Goal: Navigation & Orientation: Find specific page/section

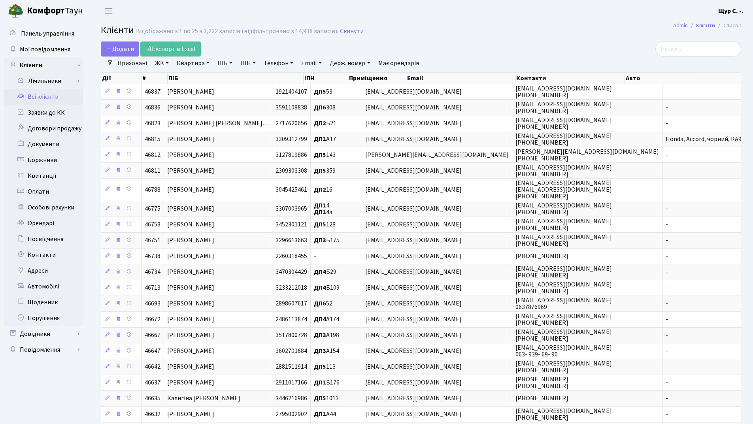
select select "25"
click at [186, 62] on link "Квартира" at bounding box center [193, 63] width 39 height 13
type input "388"
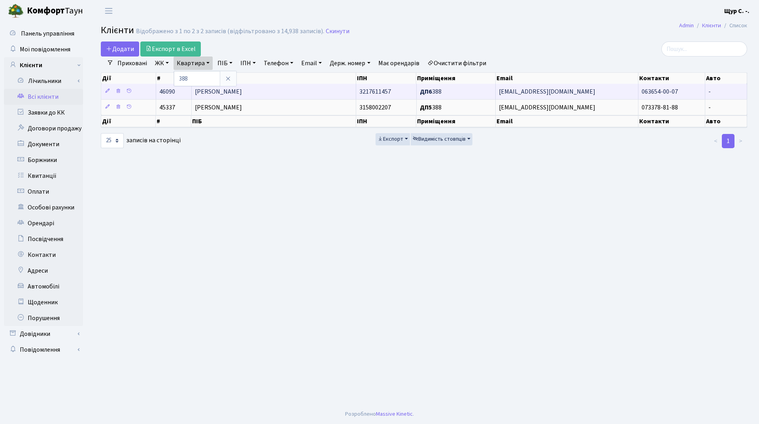
click at [242, 95] on span "Курносенко Сергій Олександрович" at bounding box center [218, 91] width 47 height 9
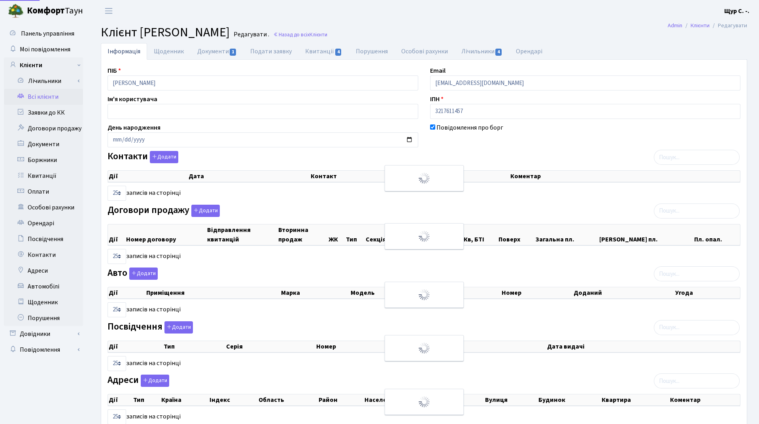
select select "25"
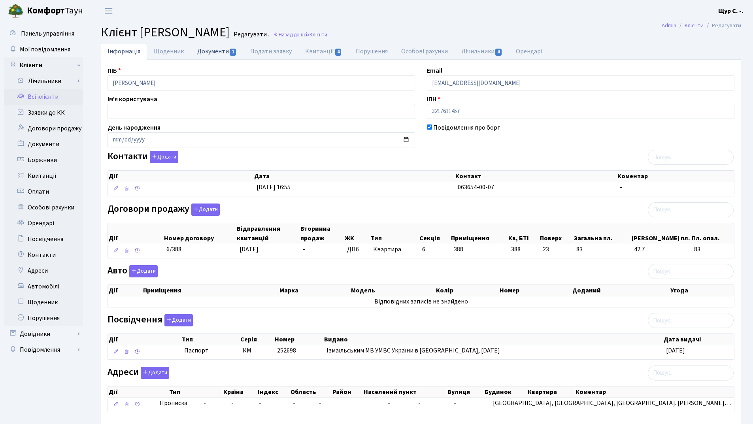
click at [207, 48] on link "Документи 1" at bounding box center [217, 51] width 53 height 16
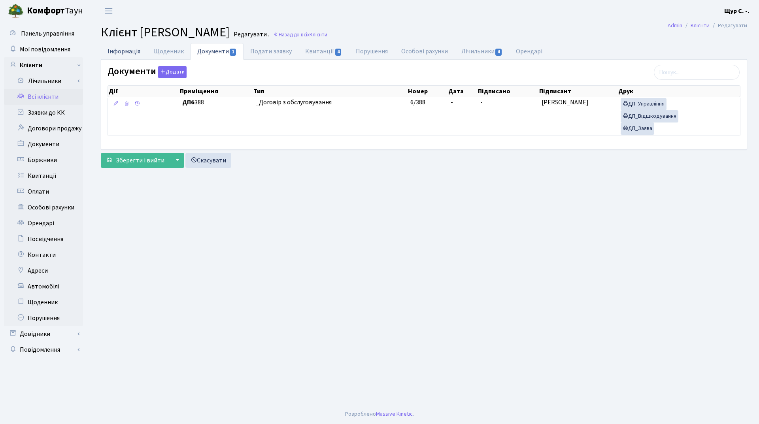
click at [110, 49] on link "Інформація" at bounding box center [124, 51] width 46 height 16
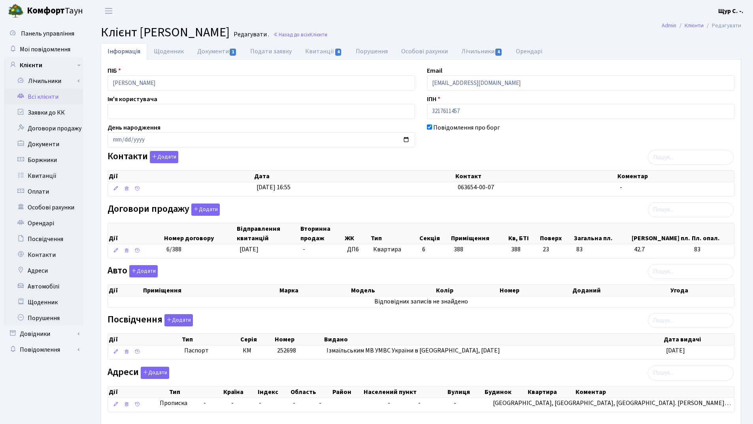
click at [50, 101] on link "Всі клієнти" at bounding box center [43, 97] width 79 height 16
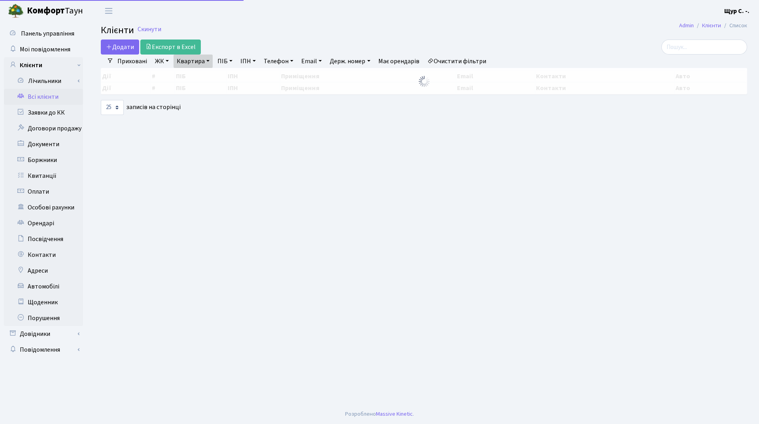
select select "25"
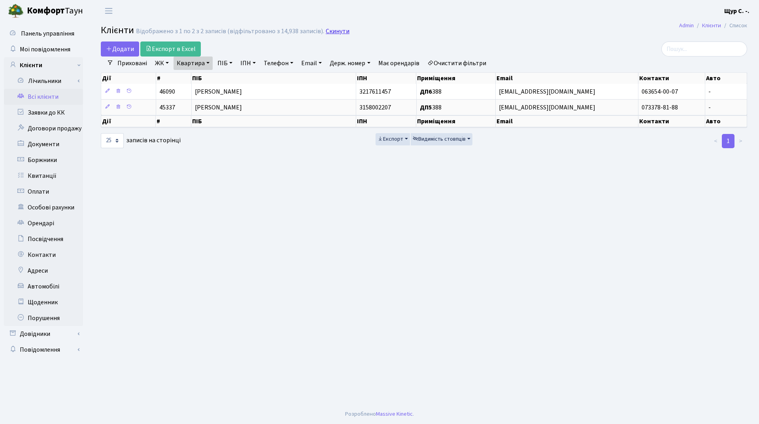
click at [329, 33] on link "Скинути" at bounding box center [338, 32] width 24 height 8
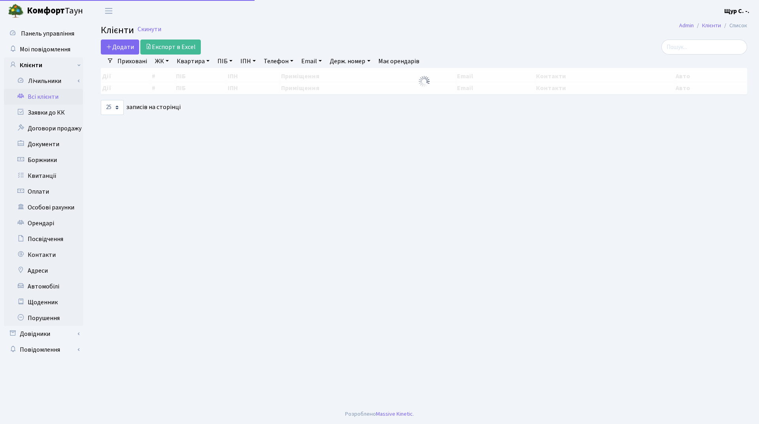
select select "25"
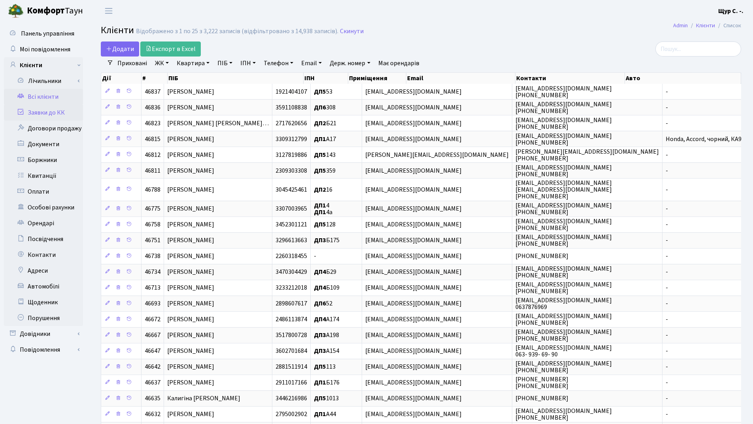
click at [46, 118] on link "Заявки до КК" at bounding box center [43, 113] width 79 height 16
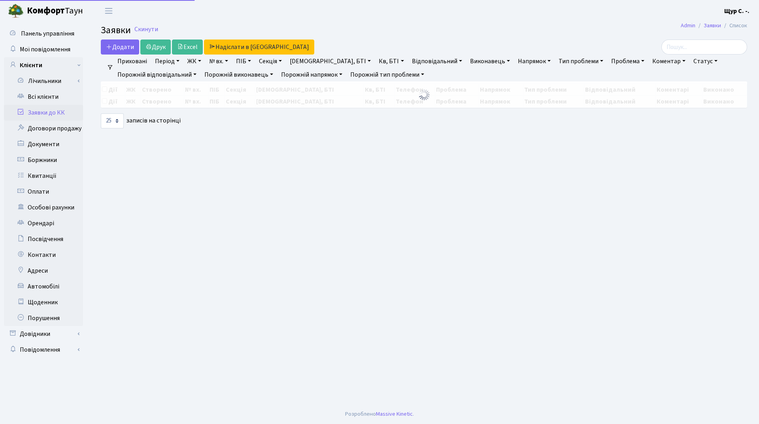
select select "25"
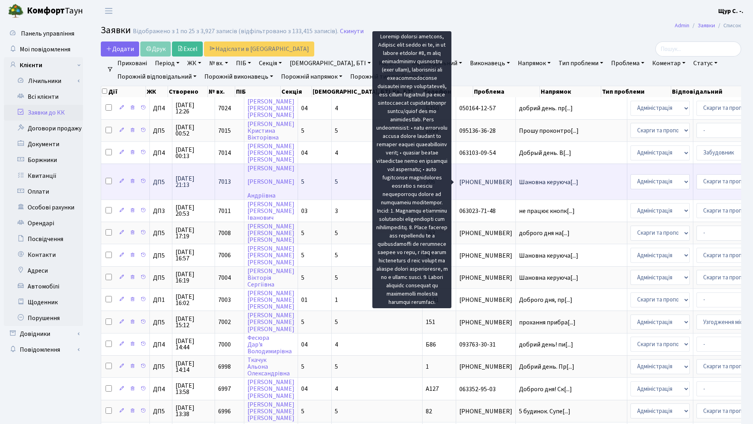
click at [519, 183] on span "Шановна керуюча[...]" at bounding box center [548, 182] width 59 height 9
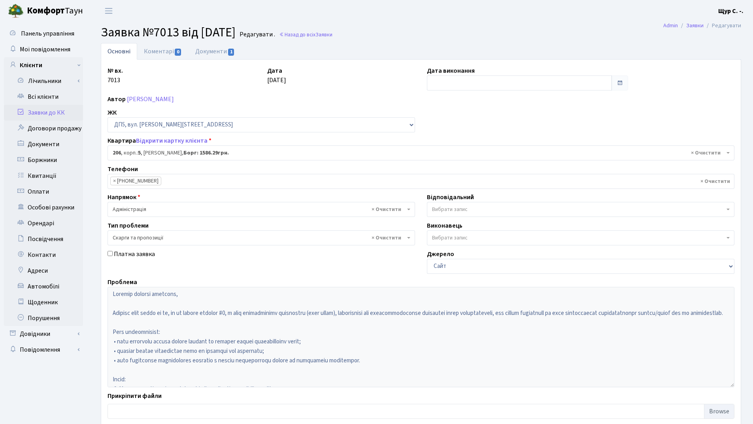
select select "45804"
select select "55"
click at [49, 110] on link "Заявки до КК" at bounding box center [43, 113] width 79 height 16
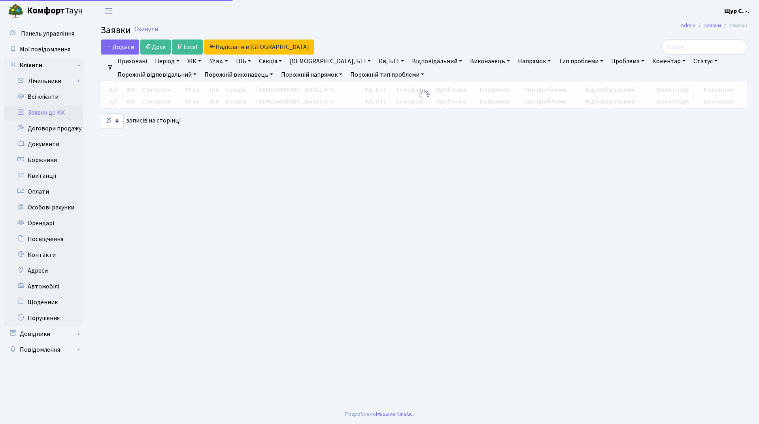
select select "25"
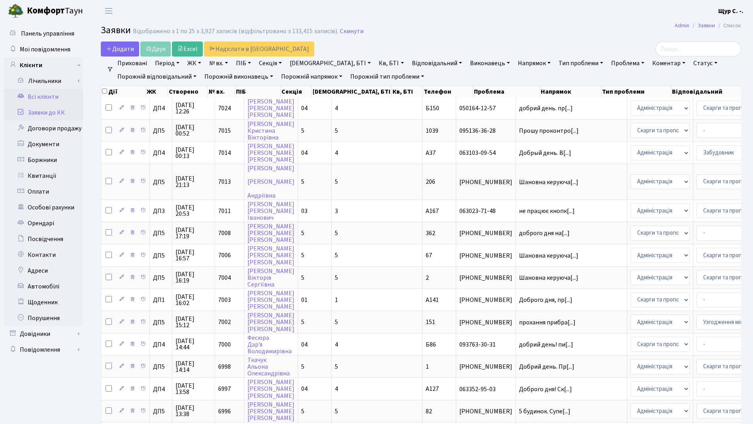
click at [51, 97] on link "Всі клієнти" at bounding box center [43, 97] width 79 height 16
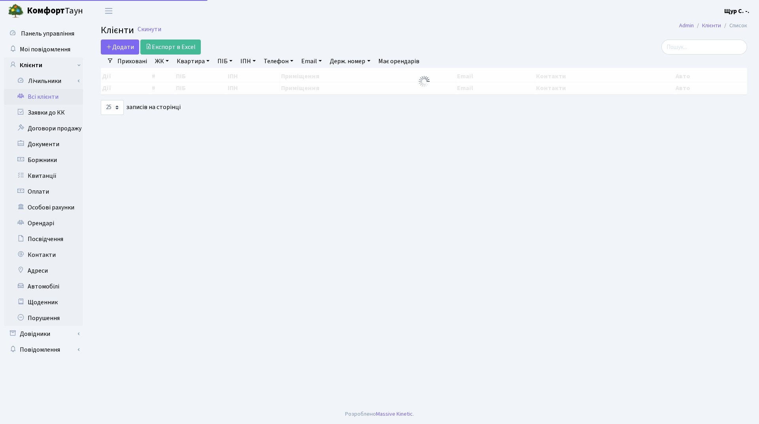
select select "25"
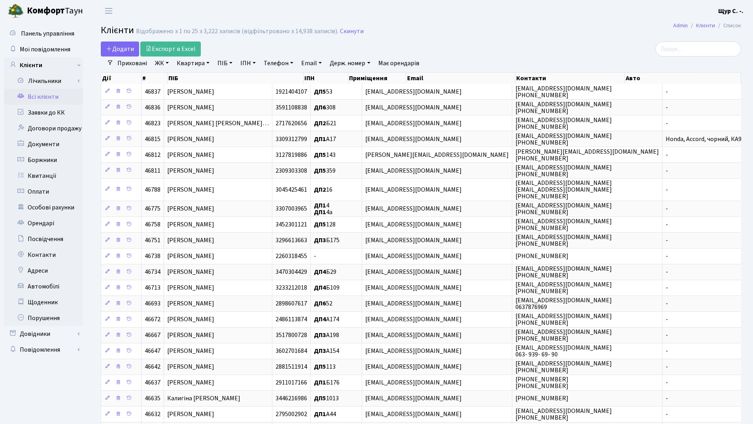
click at [182, 61] on link "Квартира" at bounding box center [193, 63] width 39 height 13
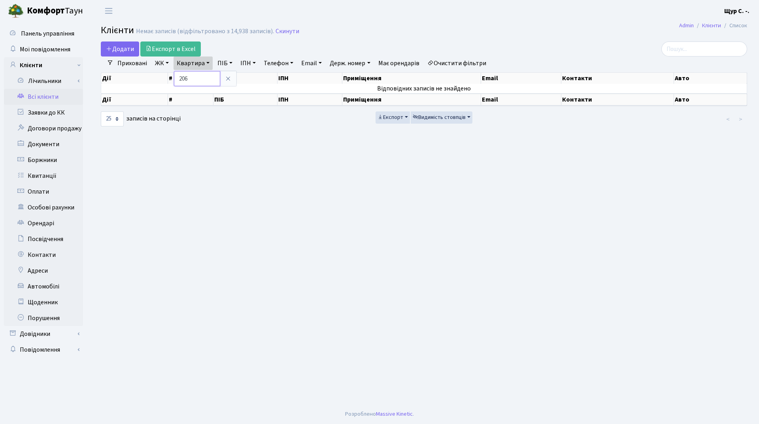
type input "206"
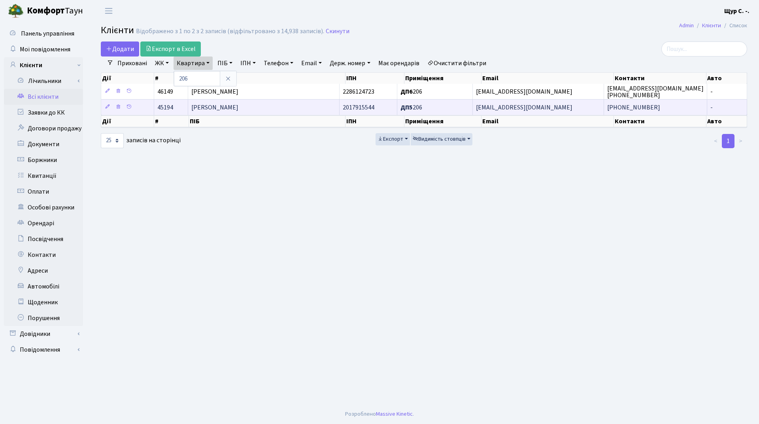
click at [206, 109] on span "[PERSON_NAME]" at bounding box center [214, 107] width 47 height 9
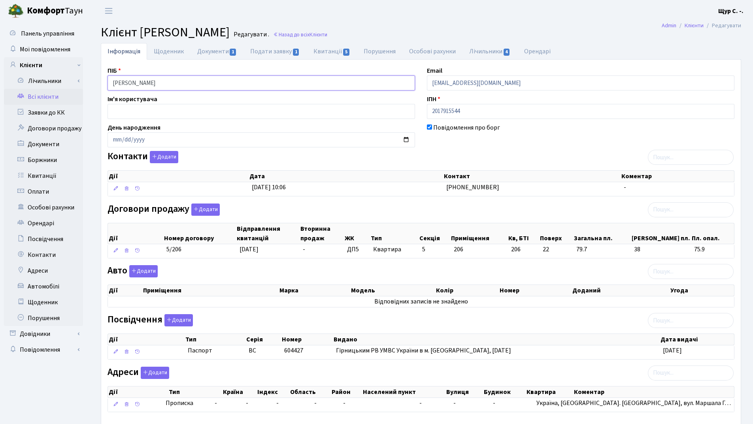
click at [195, 81] on input "[PERSON_NAME]" at bounding box center [262, 83] width 308 height 15
drag, startPoint x: 139, startPoint y: 83, endPoint x: 136, endPoint y: 77, distance: 6.7
click at [139, 82] on input "[PERSON_NAME]" at bounding box center [262, 83] width 308 height 15
click at [155, 84] on input "[PERSON_NAME]" at bounding box center [262, 83] width 308 height 15
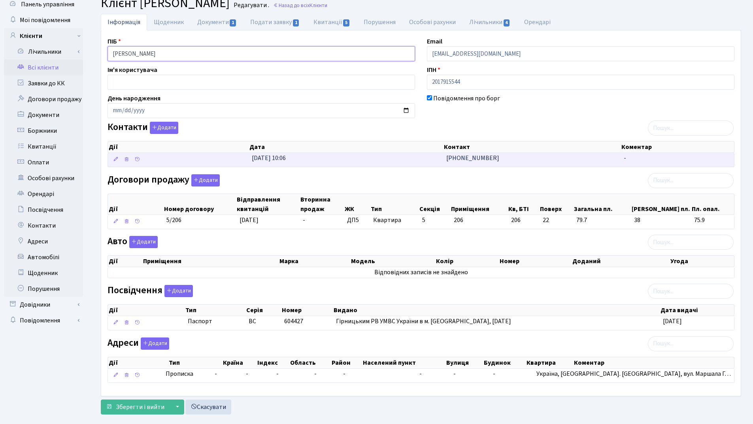
scroll to position [44, 0]
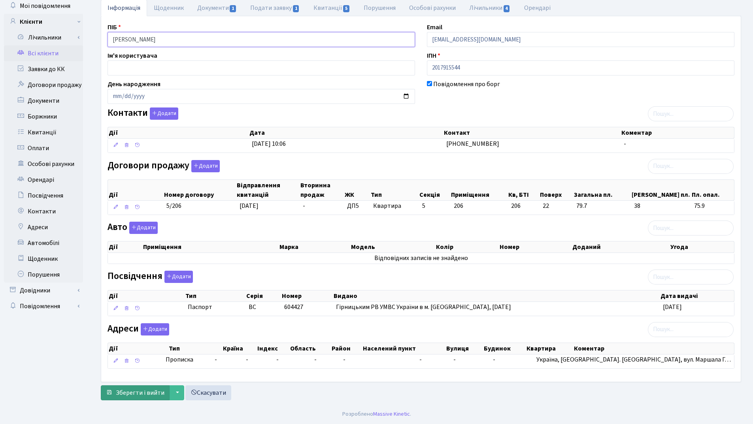
type input "[PERSON_NAME]"
click at [143, 393] on span "Зберегти і вийти" at bounding box center [140, 393] width 49 height 9
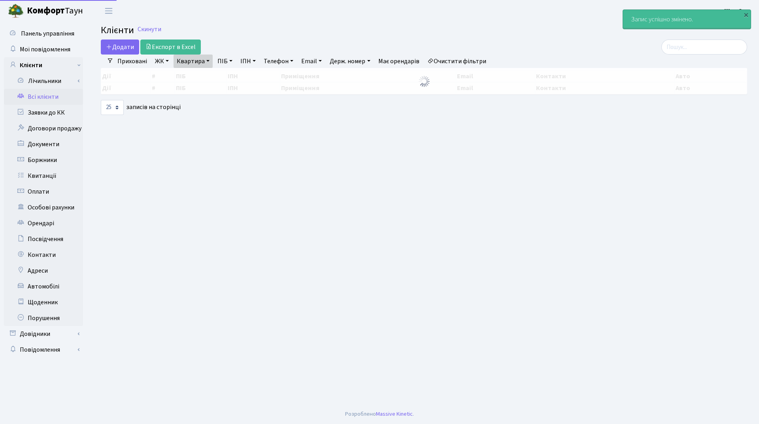
select select "25"
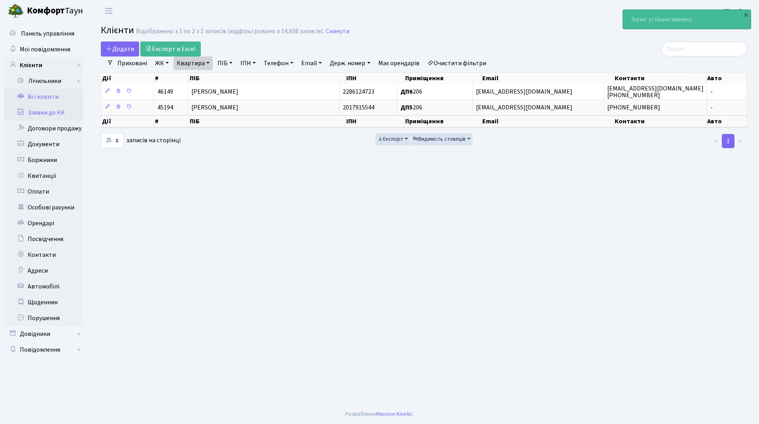
click at [40, 115] on link "Заявки до КК" at bounding box center [43, 113] width 79 height 16
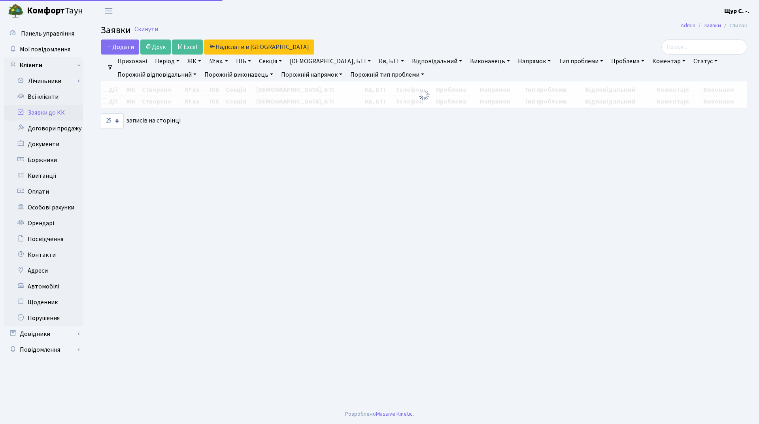
select select "25"
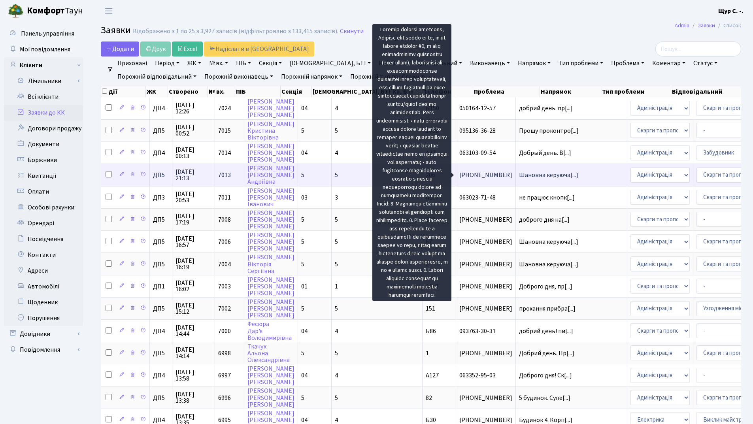
click at [519, 176] on span "Шановна керуюча[...]" at bounding box center [548, 175] width 59 height 9
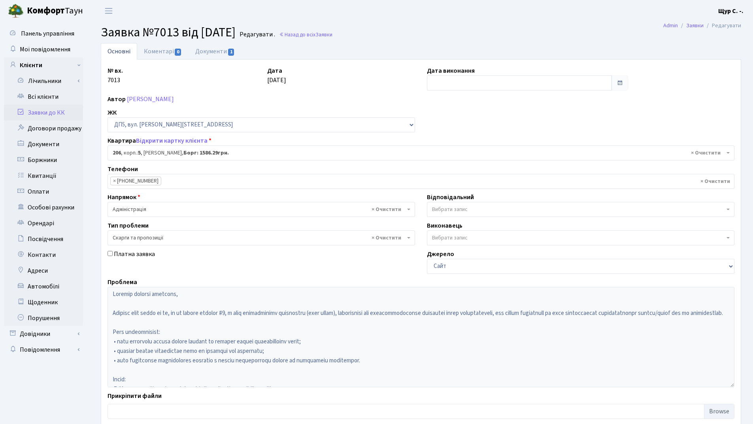
select select "45804"
select select "55"
click at [49, 97] on link "Всі клієнти" at bounding box center [43, 97] width 79 height 16
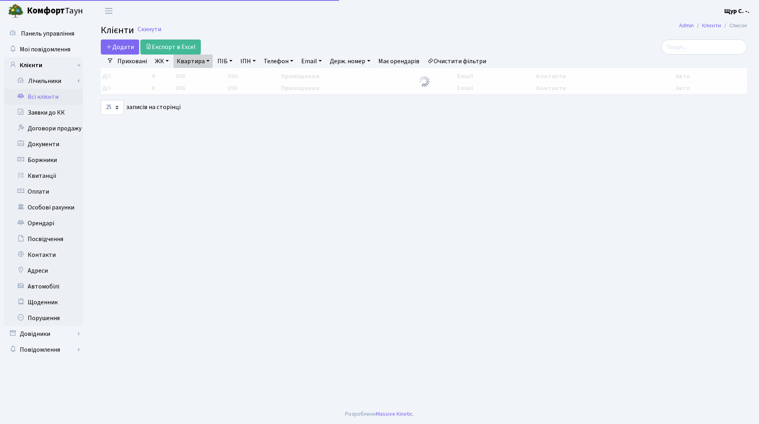
select select "25"
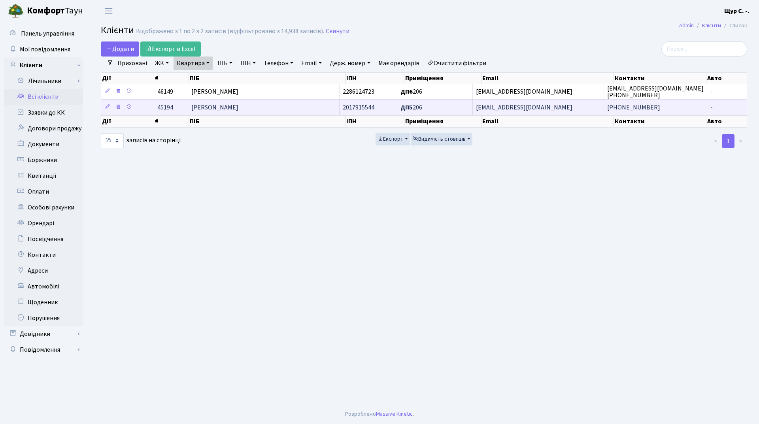
click at [308, 111] on td "[PERSON_NAME]" at bounding box center [263, 107] width 151 height 16
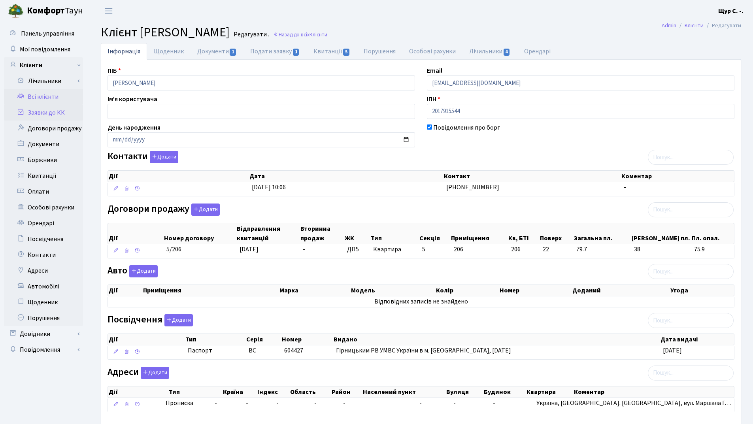
click at [59, 112] on link "Заявки до КК" at bounding box center [43, 113] width 79 height 16
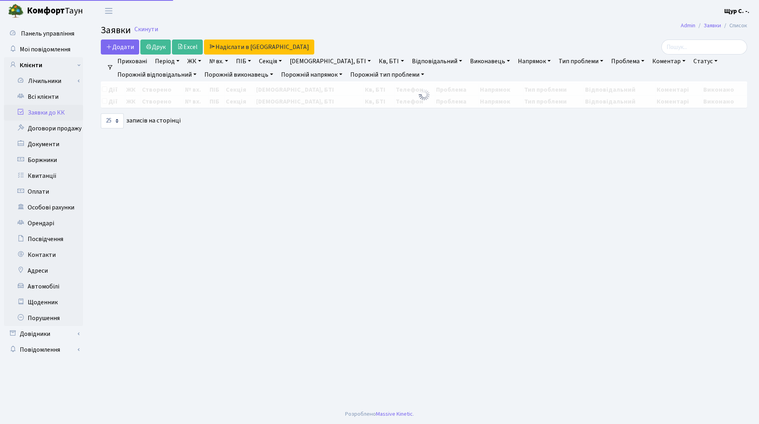
select select "25"
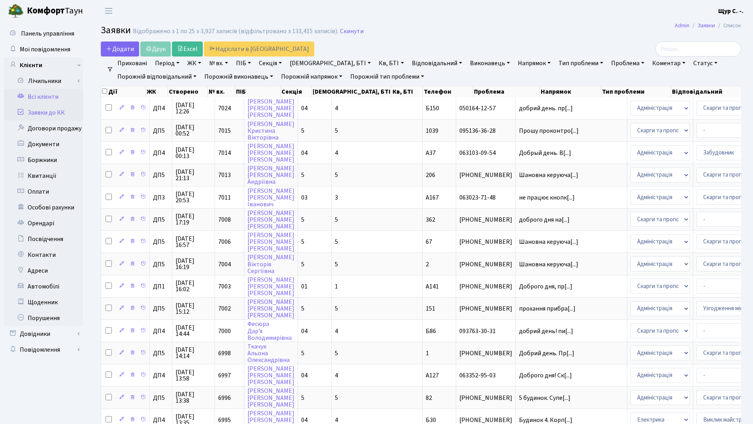
click at [40, 96] on link "Всі клієнти" at bounding box center [43, 97] width 79 height 16
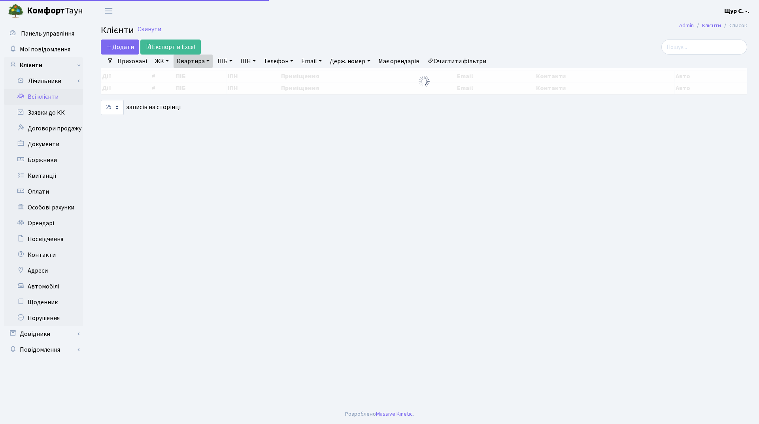
select select "25"
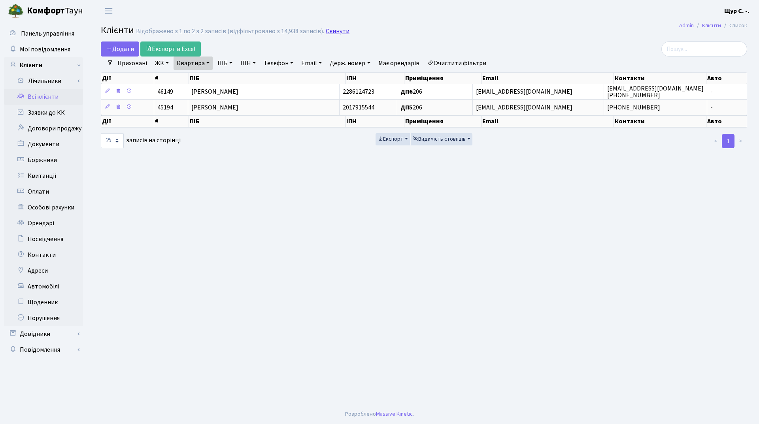
click at [331, 28] on link "Скинути" at bounding box center [338, 32] width 24 height 8
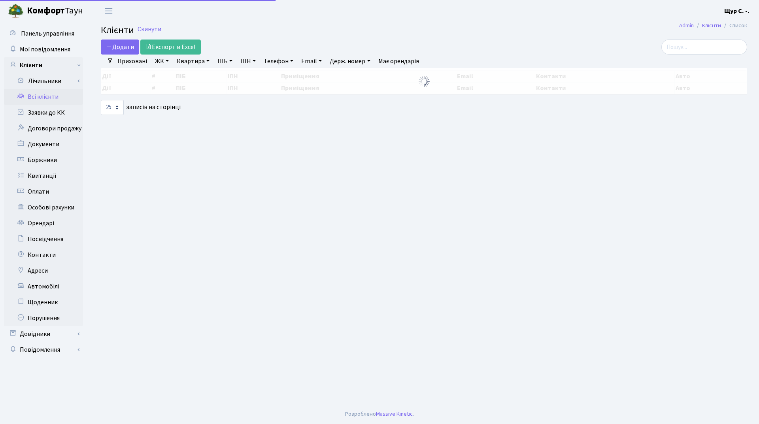
select select "25"
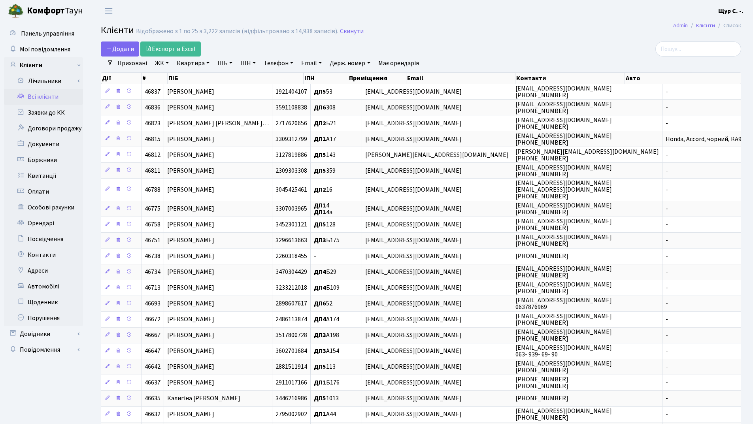
click at [197, 66] on link "Квартира" at bounding box center [193, 63] width 39 height 13
type input "35"
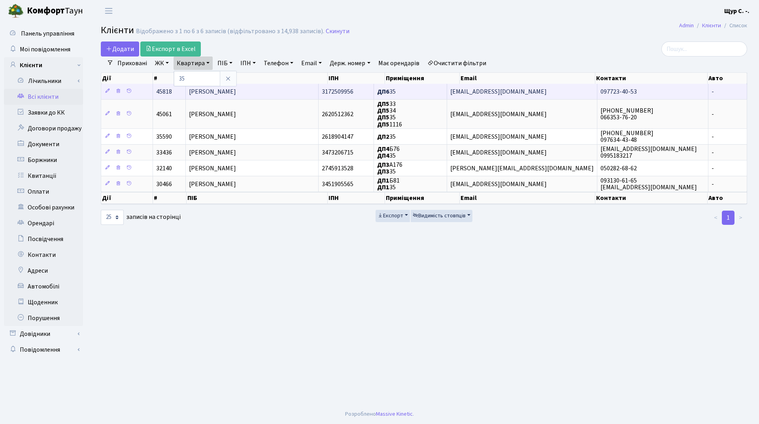
click at [236, 91] on span "Ковпак Володимир Леонідович" at bounding box center [212, 91] width 47 height 9
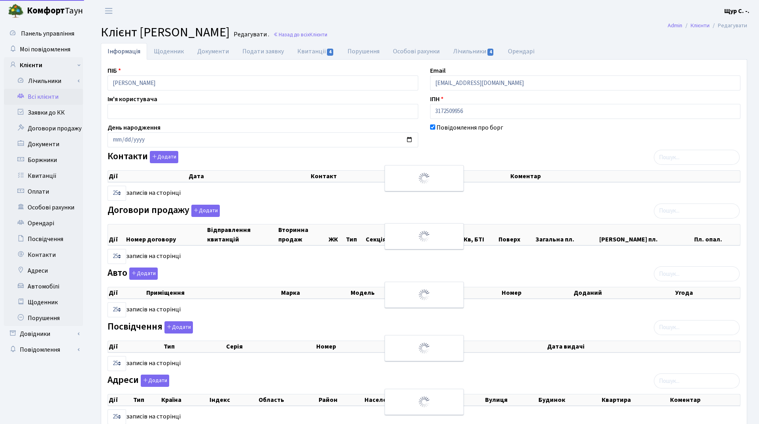
select select "25"
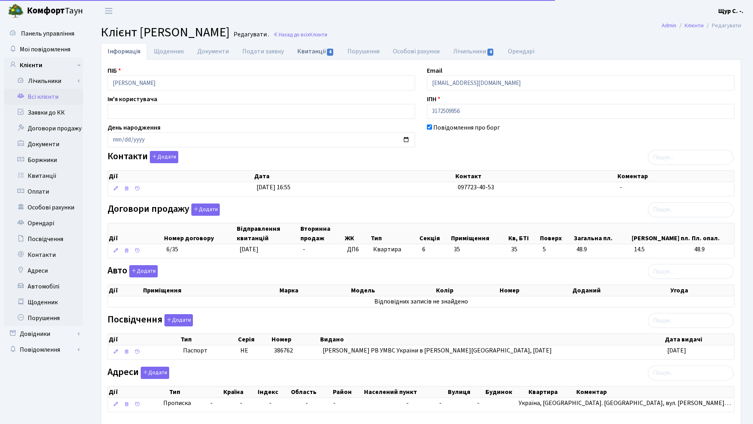
click at [316, 52] on link "Квитанції 4" at bounding box center [316, 51] width 50 height 16
select select "25"
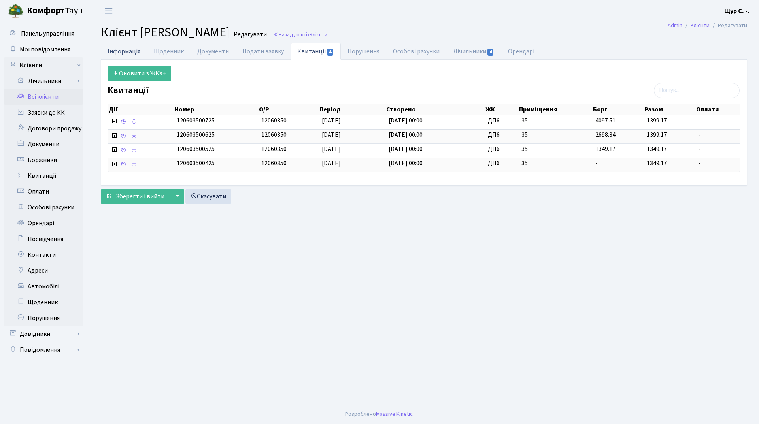
click at [125, 49] on link "Інформація" at bounding box center [124, 51] width 46 height 16
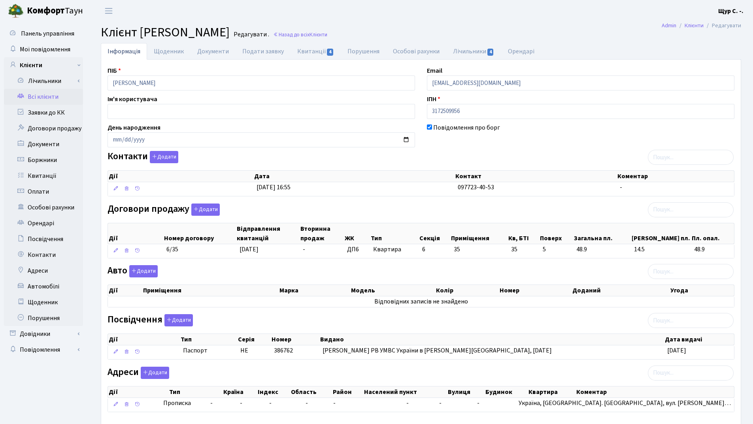
click at [43, 97] on link "Всі клієнти" at bounding box center [43, 97] width 79 height 16
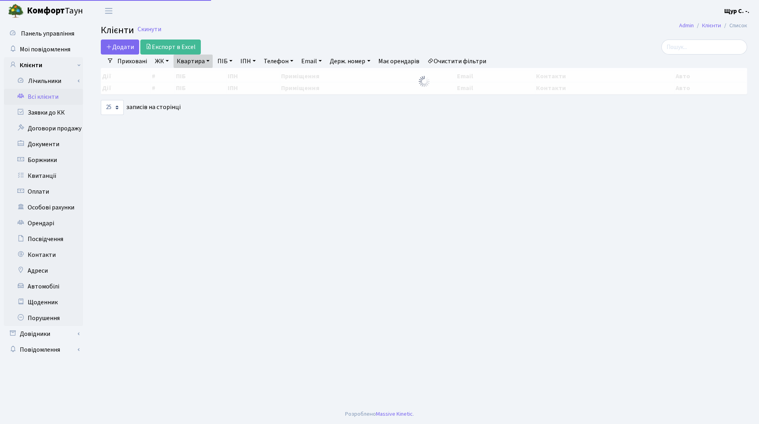
select select "25"
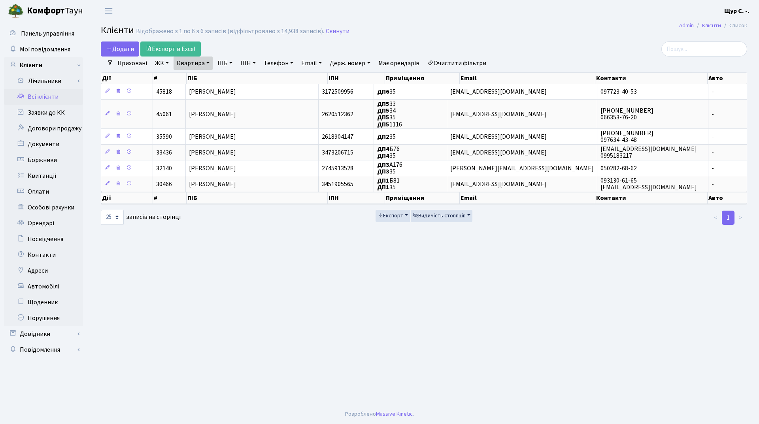
click at [210, 65] on link "Квартира" at bounding box center [193, 63] width 39 height 13
click at [208, 79] on input "35" at bounding box center [197, 78] width 46 height 15
type input "3"
type input "а142"
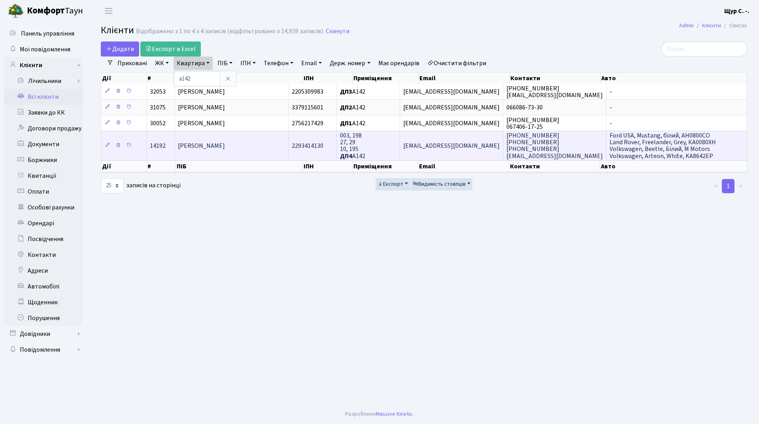
click at [224, 146] on span "[PERSON_NAME]" at bounding box center [201, 146] width 47 height 9
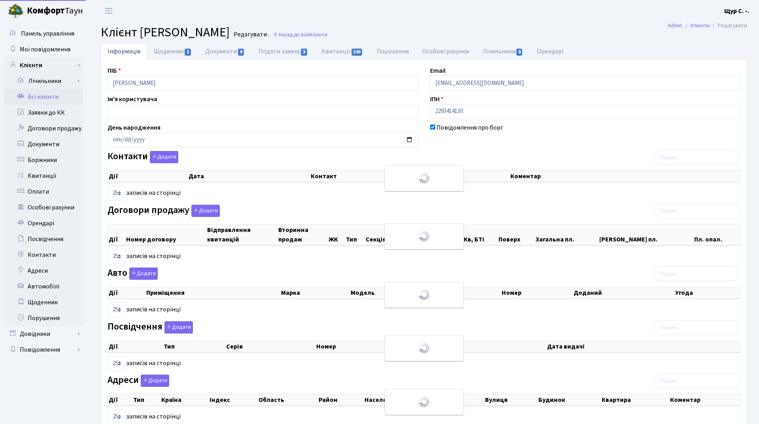
select select "25"
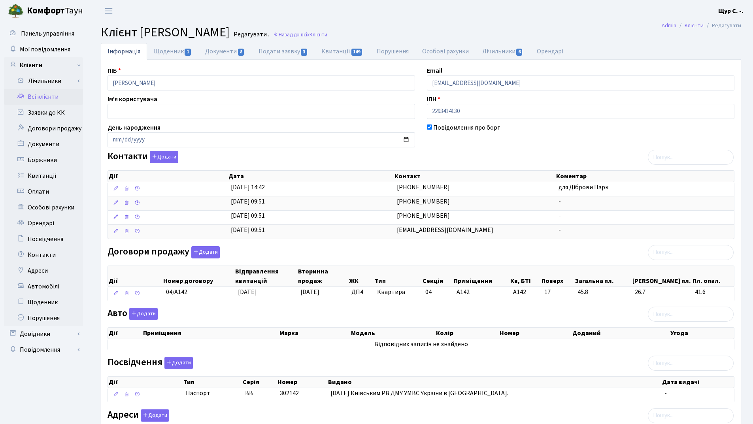
click at [58, 95] on link "Всі клієнти" at bounding box center [43, 97] width 79 height 16
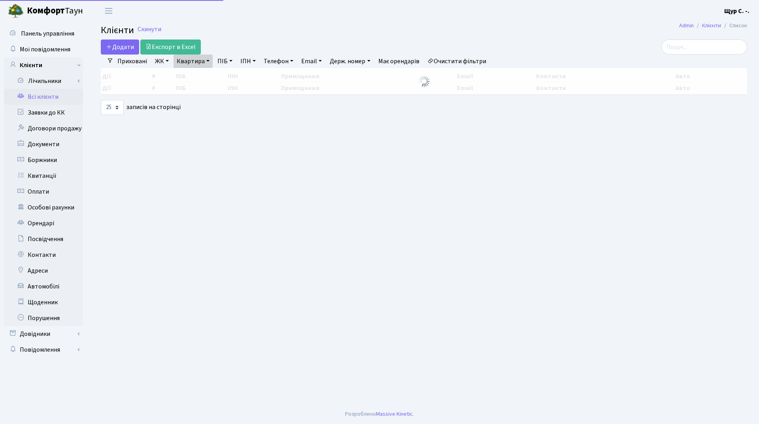
select select "25"
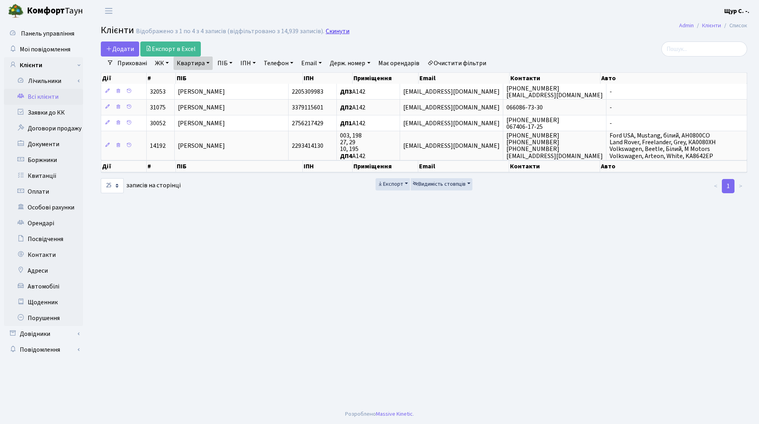
click at [333, 31] on link "Скинути" at bounding box center [338, 32] width 24 height 8
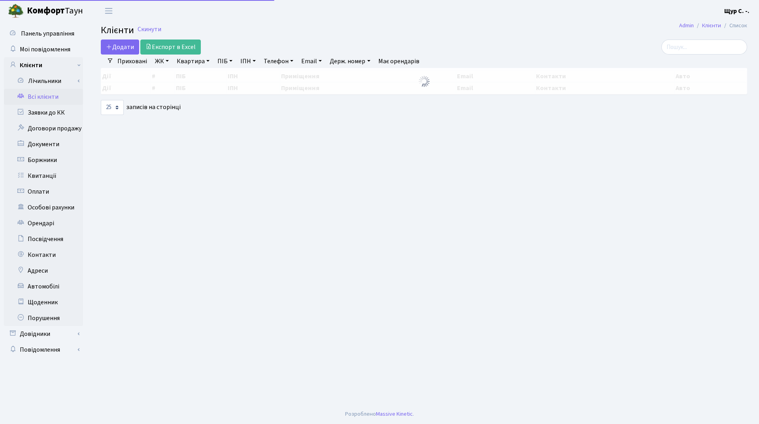
select select "25"
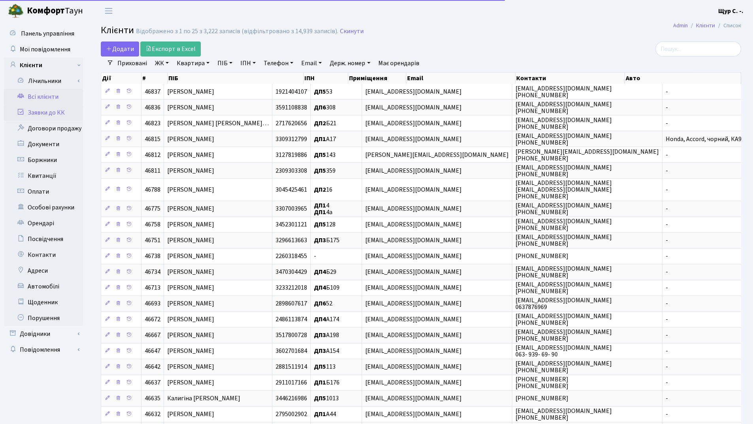
click at [59, 114] on link "Заявки до КК" at bounding box center [43, 113] width 79 height 16
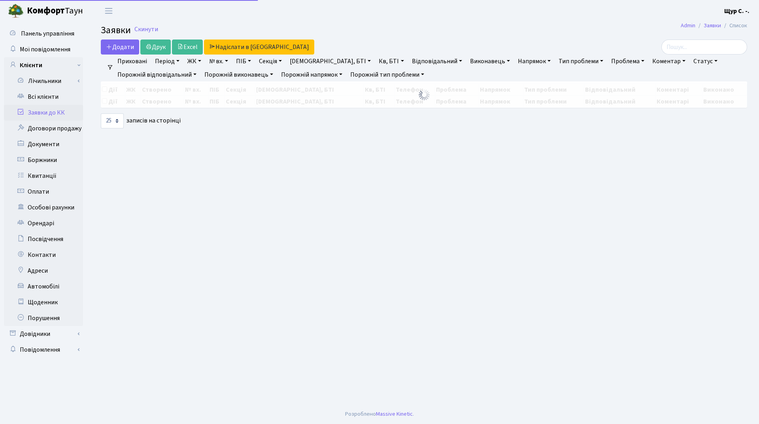
select select "25"
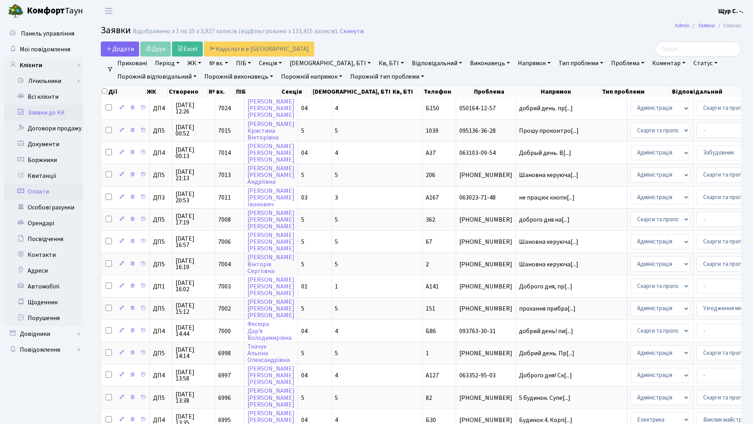
click at [57, 193] on link "Оплати" at bounding box center [43, 192] width 79 height 16
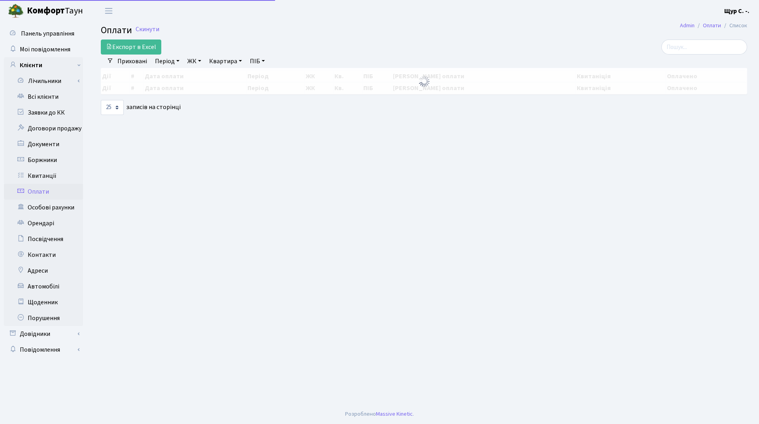
select select "25"
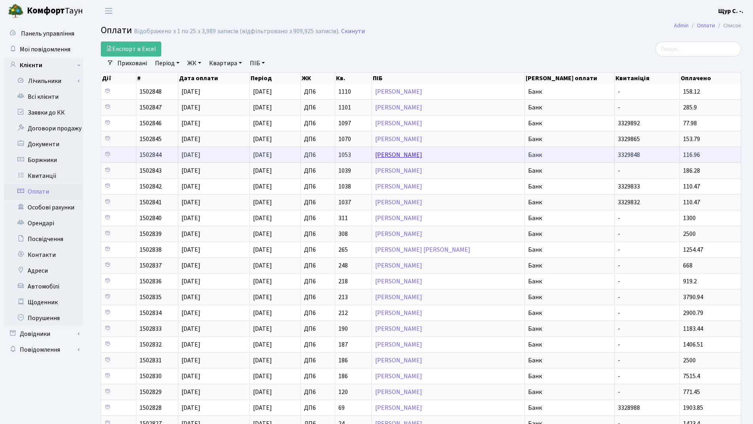
click at [404, 155] on link "[PERSON_NAME]" at bounding box center [398, 155] width 47 height 9
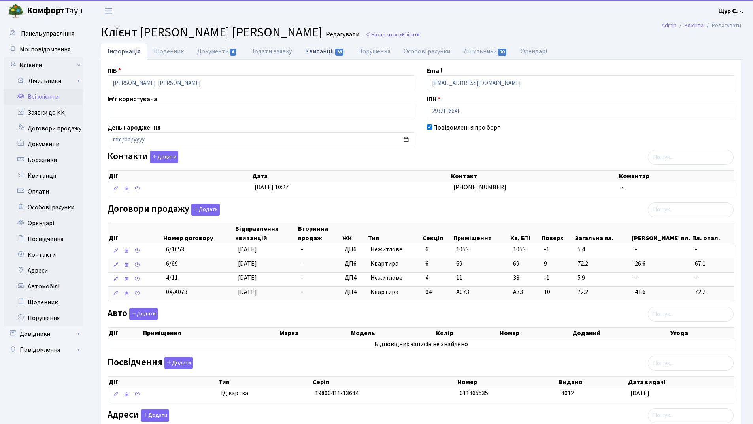
click at [322, 49] on link "Квитанції 53" at bounding box center [325, 51] width 53 height 16
select select "25"
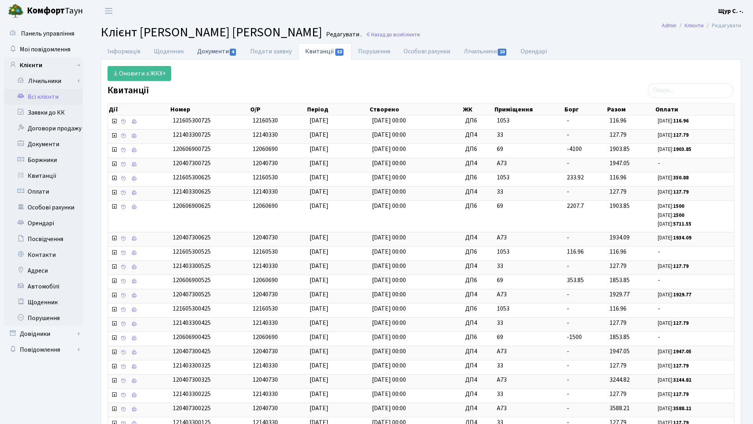
click at [203, 52] on link "Документи 4" at bounding box center [217, 51] width 53 height 16
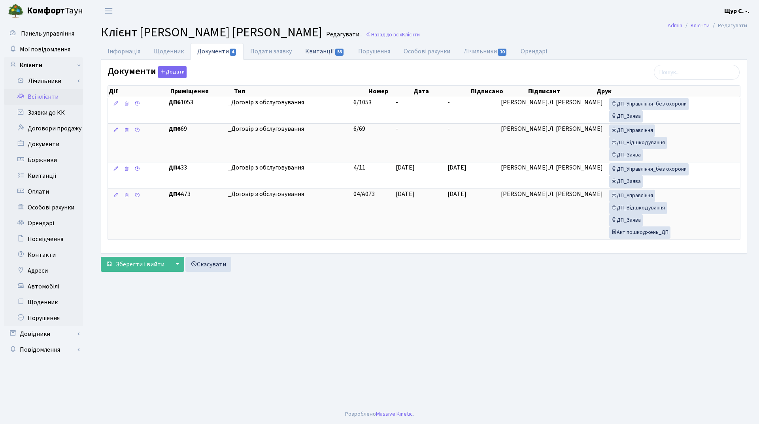
click at [310, 51] on link "Квитанції 53" at bounding box center [325, 51] width 53 height 16
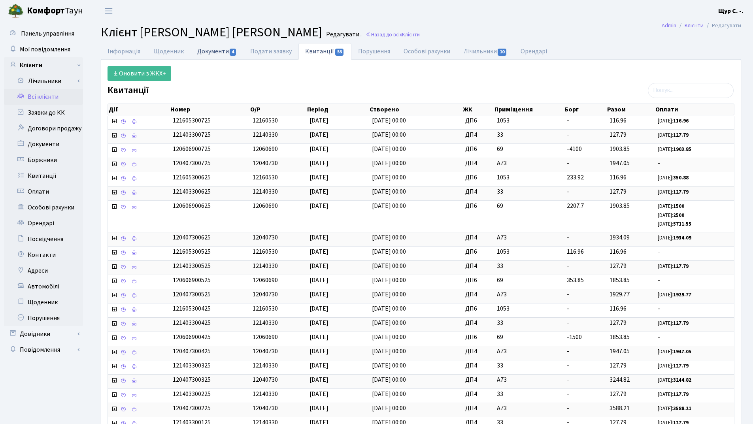
click at [213, 52] on link "Документи 4" at bounding box center [217, 51] width 53 height 16
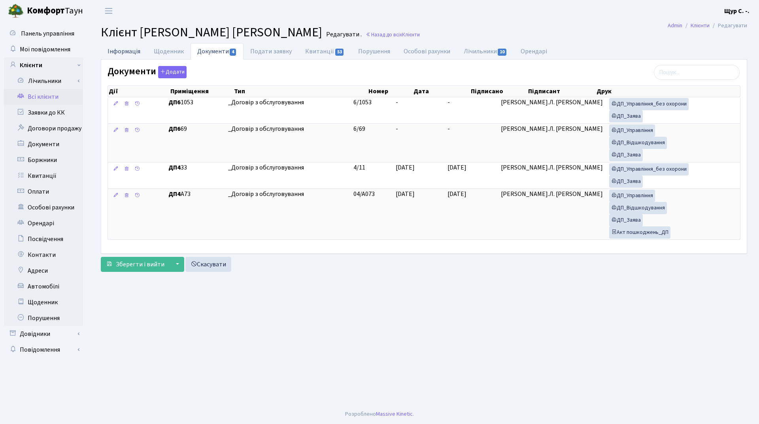
click at [125, 54] on link "Інформація" at bounding box center [124, 51] width 46 height 16
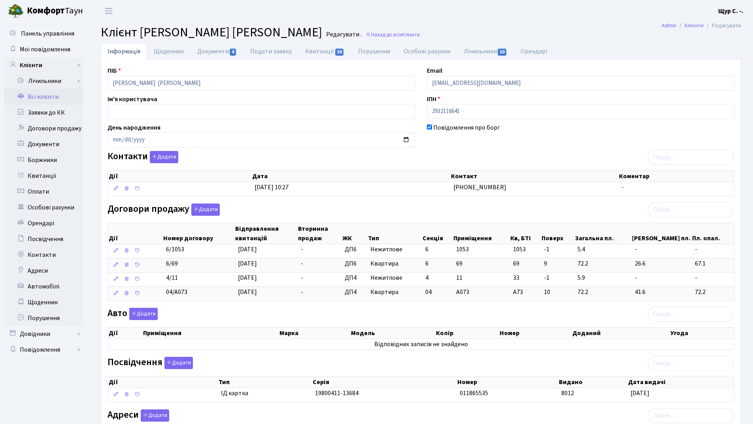
click at [52, 95] on link "Всі клієнти" at bounding box center [43, 97] width 79 height 16
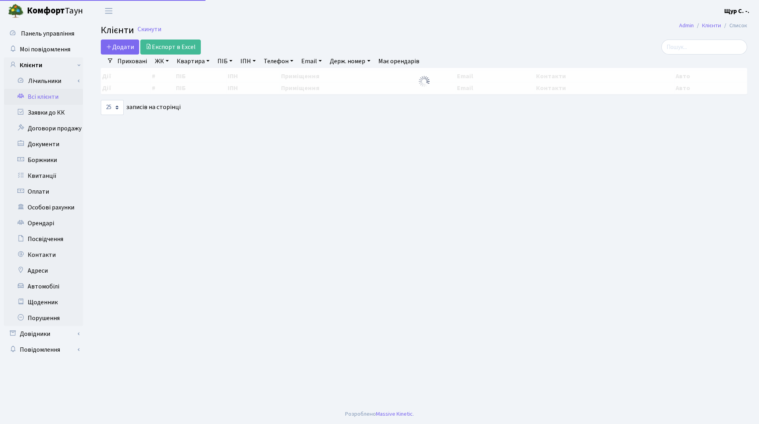
select select "25"
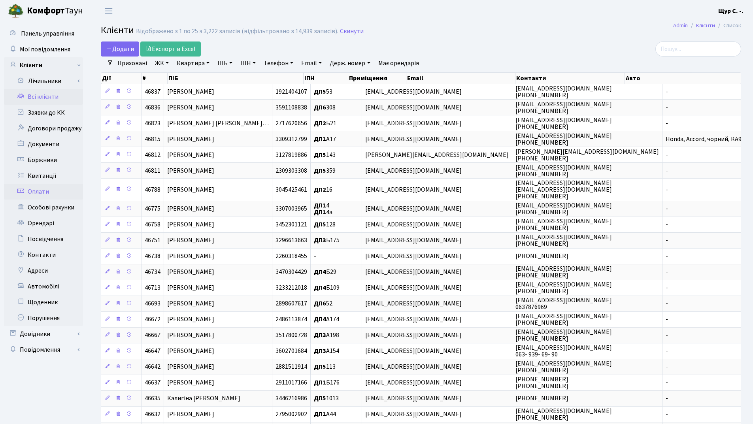
click at [56, 194] on link "Оплати" at bounding box center [43, 192] width 79 height 16
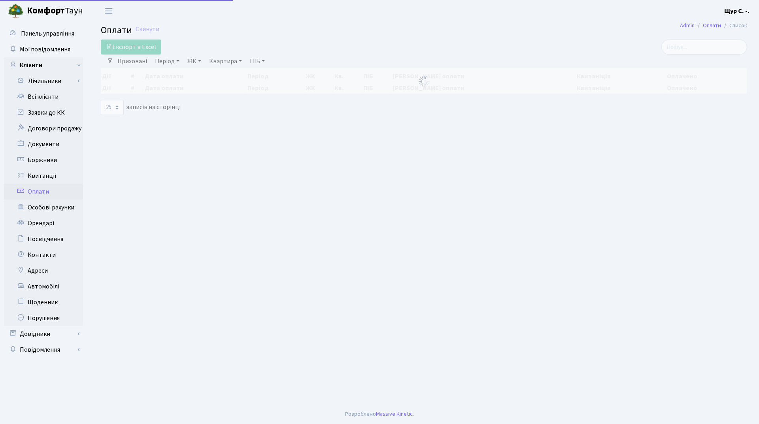
select select "25"
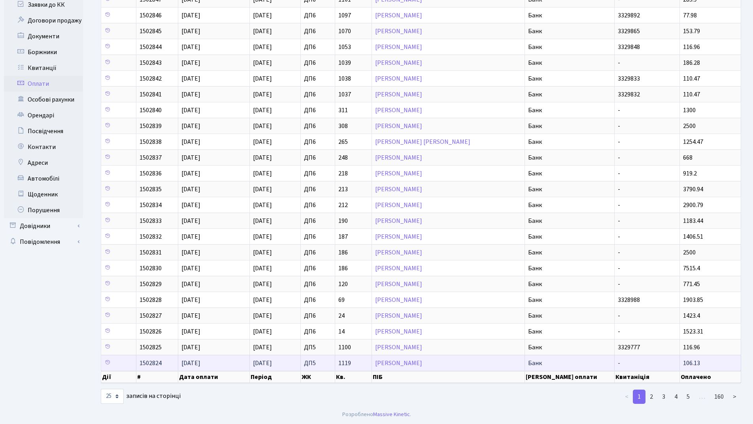
scroll to position [108, 0]
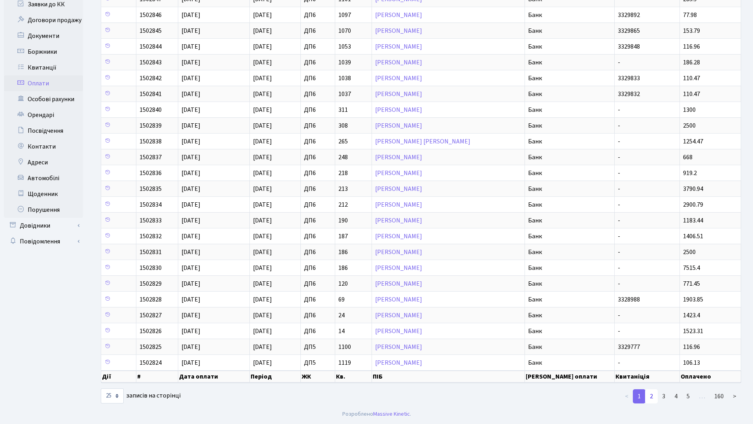
click at [653, 394] on link "2" at bounding box center [651, 397] width 13 height 14
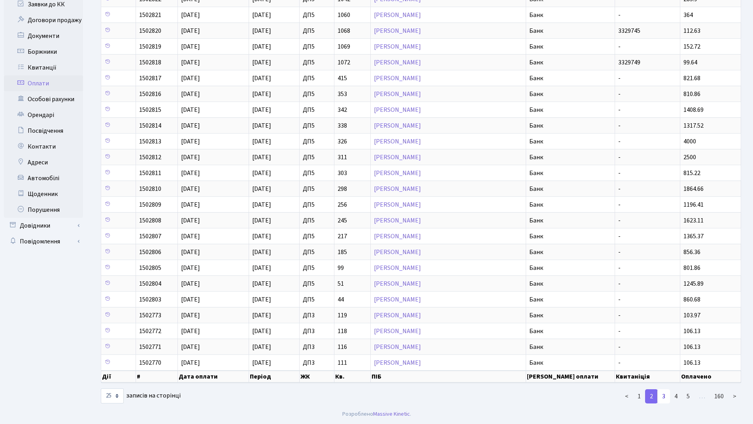
click at [663, 396] on link "3" at bounding box center [664, 397] width 13 height 14
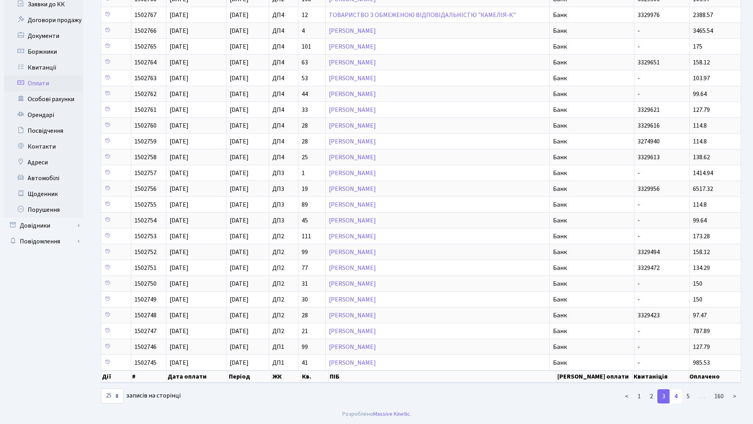
click at [677, 398] on link "4" at bounding box center [676, 397] width 13 height 14
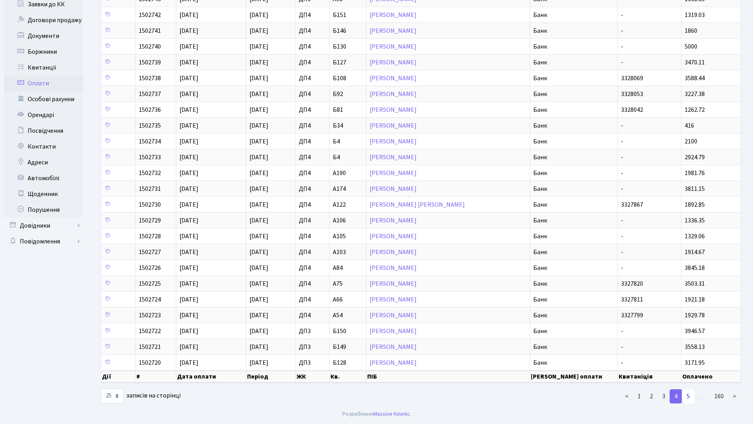
click at [687, 399] on link "5" at bounding box center [688, 397] width 13 height 14
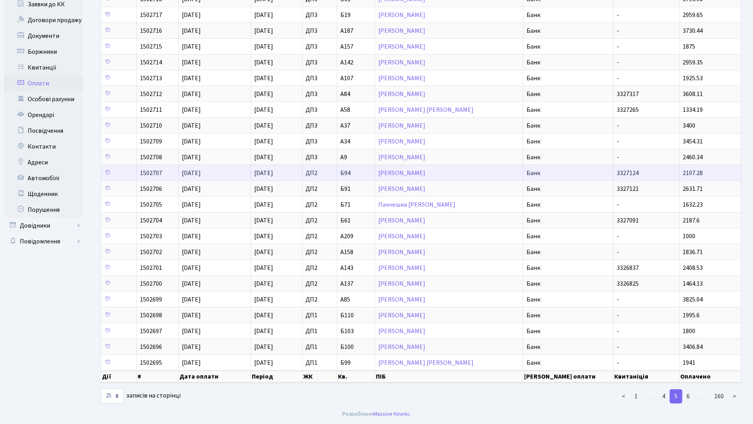
scroll to position [0, 0]
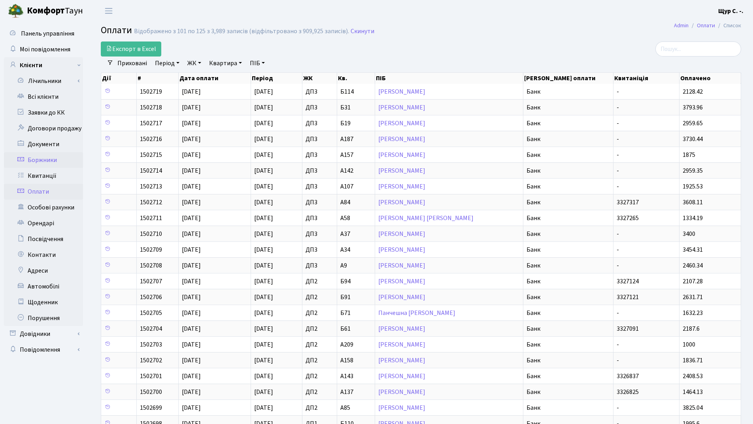
click at [51, 162] on link "Боржники" at bounding box center [43, 160] width 79 height 16
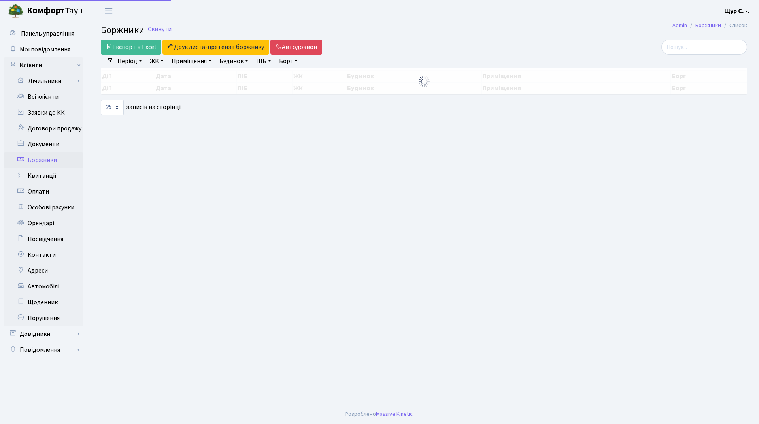
select select "25"
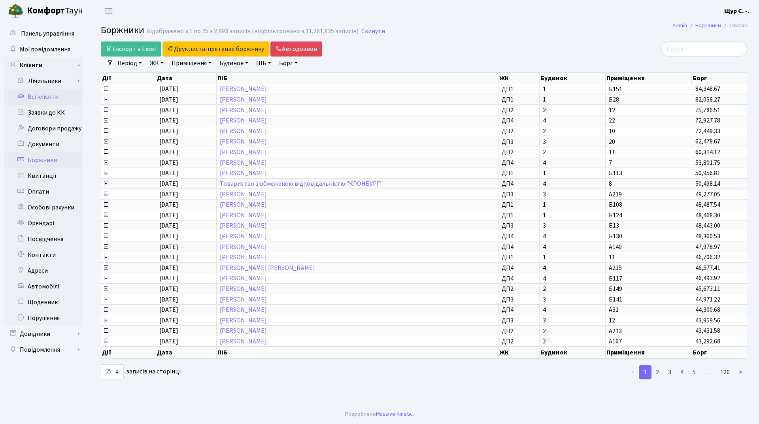
click at [44, 92] on link "Всі клієнти" at bounding box center [43, 97] width 79 height 16
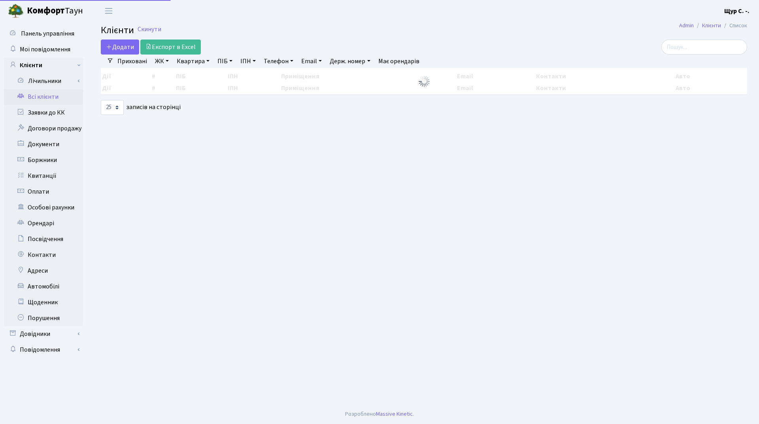
select select "25"
